Goal: Transaction & Acquisition: Purchase product/service

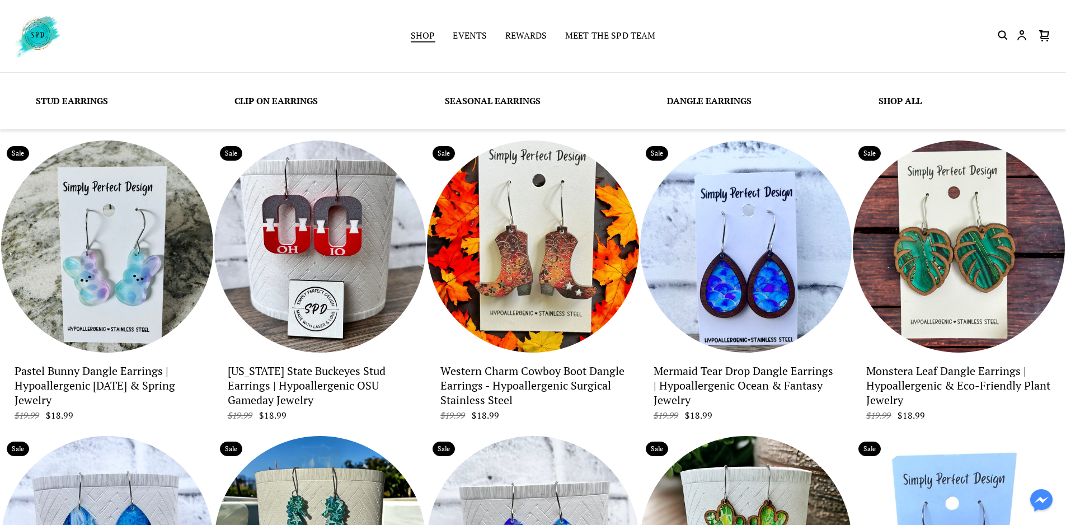
click at [425, 32] on link "Shop" at bounding box center [423, 37] width 25 height 16
click at [425, 36] on link "Shop" at bounding box center [423, 37] width 25 height 16
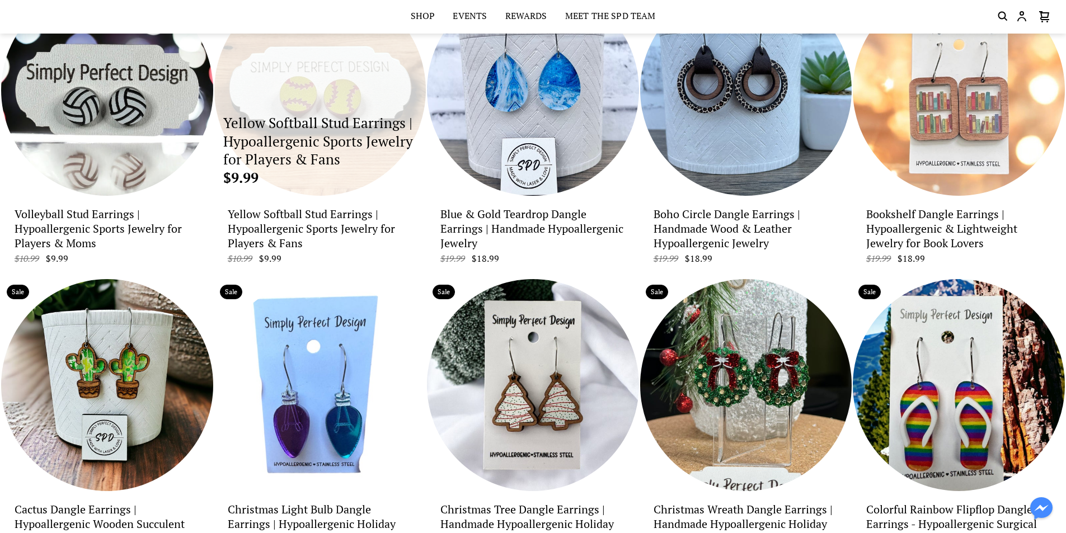
scroll to position [2198, 0]
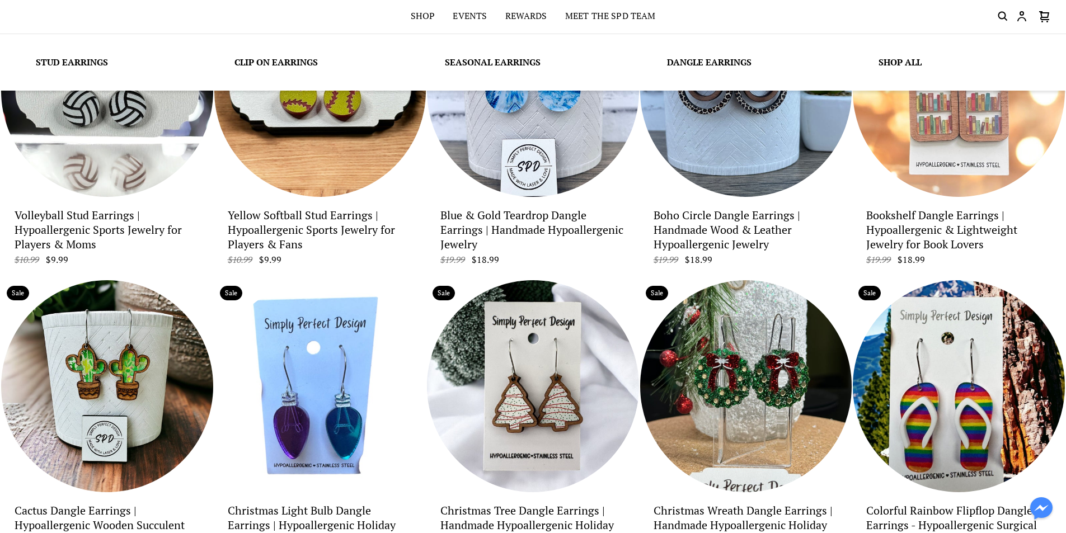
click at [893, 63] on link "Shop All" at bounding box center [900, 62] width 43 height 12
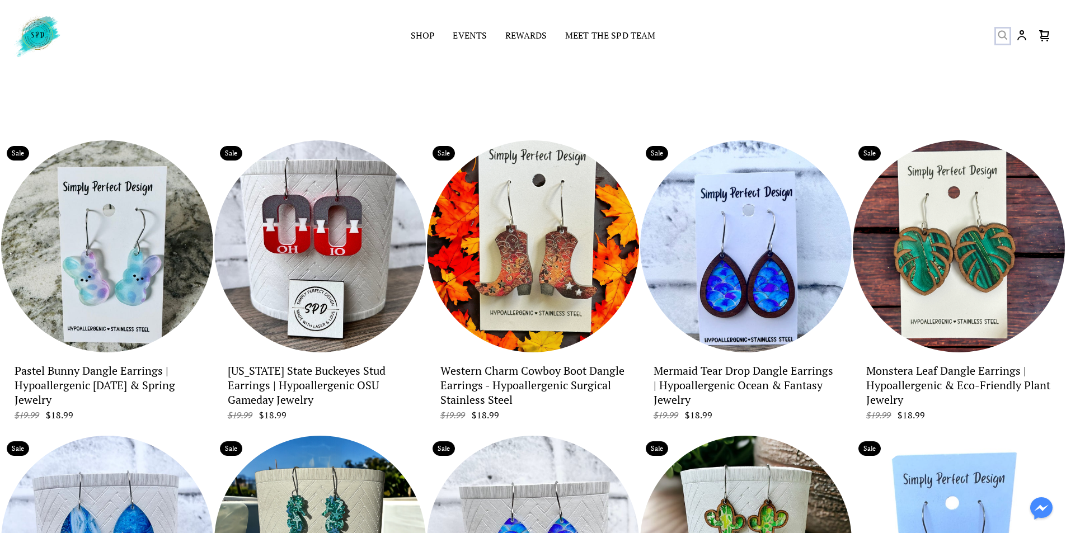
click at [998, 36] on icon "Search" at bounding box center [1002, 35] width 13 height 13
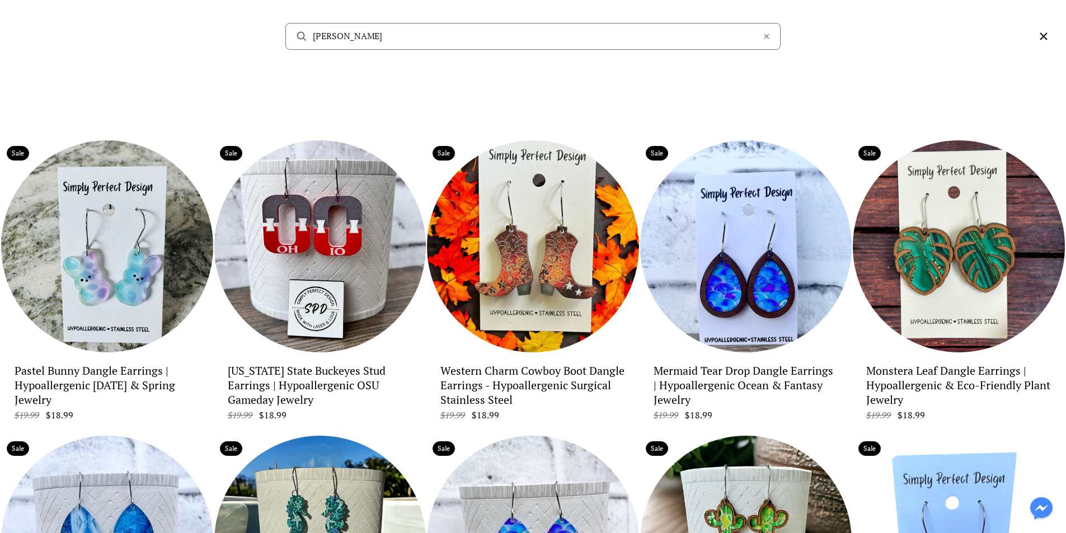
type input "[PERSON_NAME]"
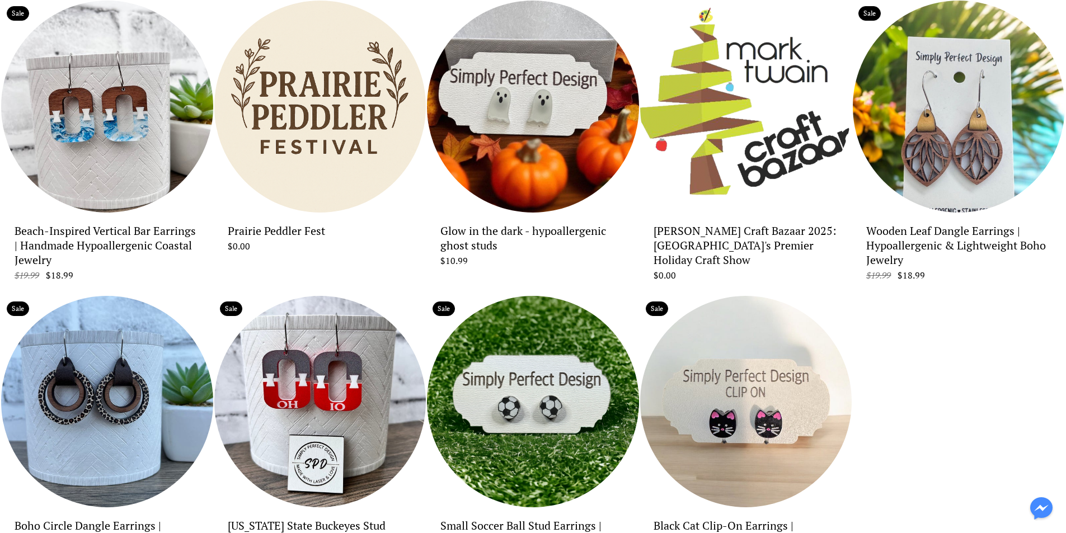
scroll to position [168, 0]
